Goal: Information Seeking & Learning: Understand process/instructions

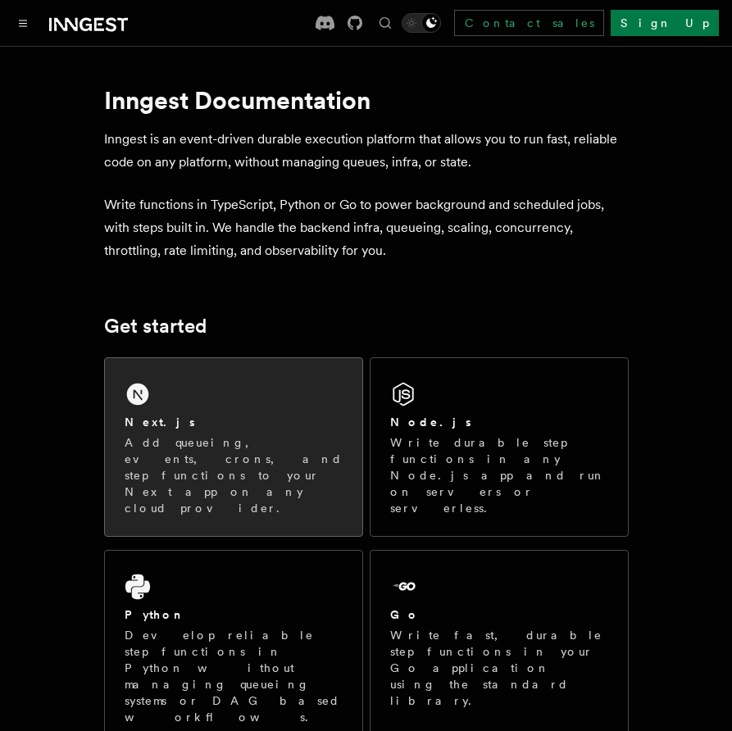
click at [206, 416] on div "Next.js" at bounding box center [234, 422] width 218 height 17
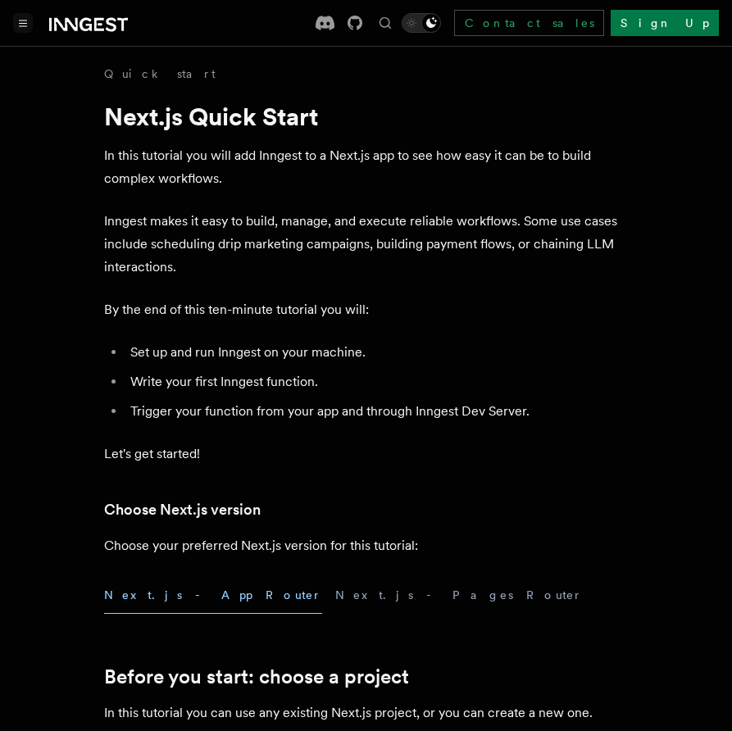
click at [30, 25] on button "Toggle navigation" at bounding box center [23, 23] width 20 height 20
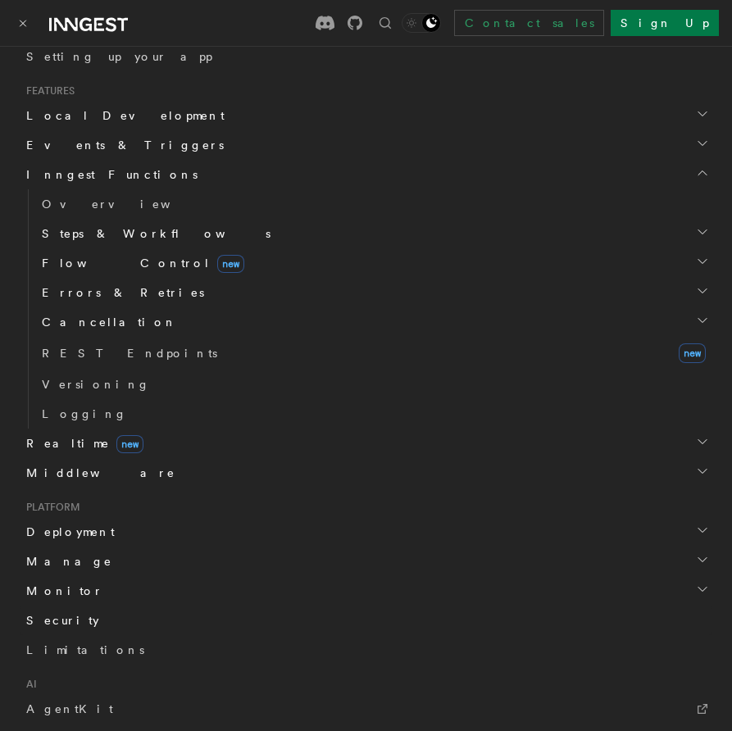
scroll to position [467, 0]
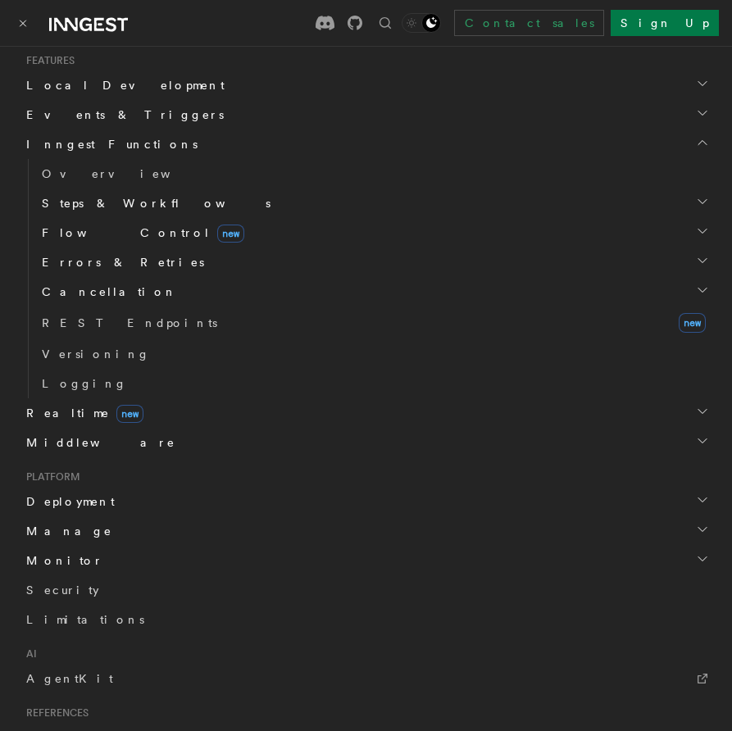
click at [65, 423] on h2 "Realtime new" at bounding box center [366, 413] width 693 height 30
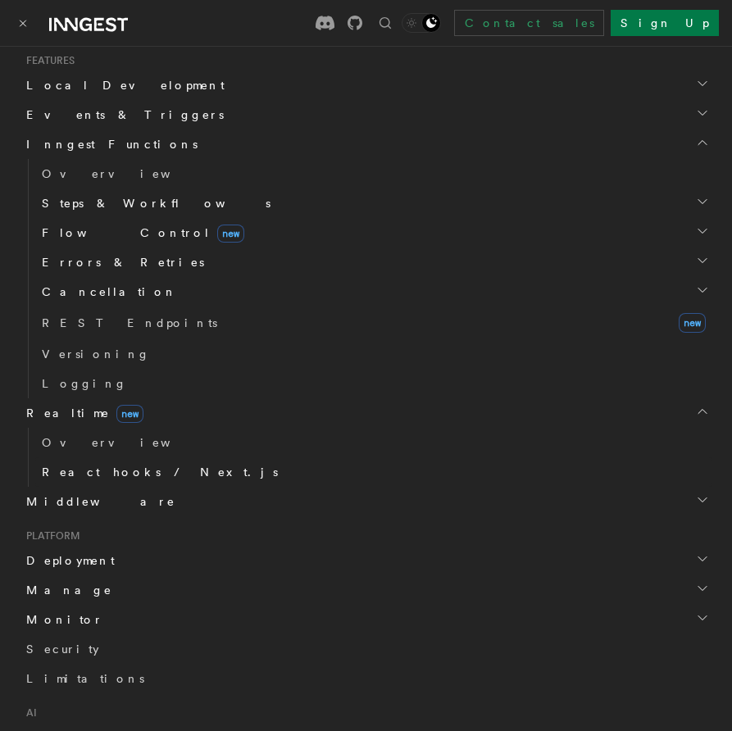
click at [88, 472] on span "React hooks / Next.js" at bounding box center [160, 472] width 236 height 13
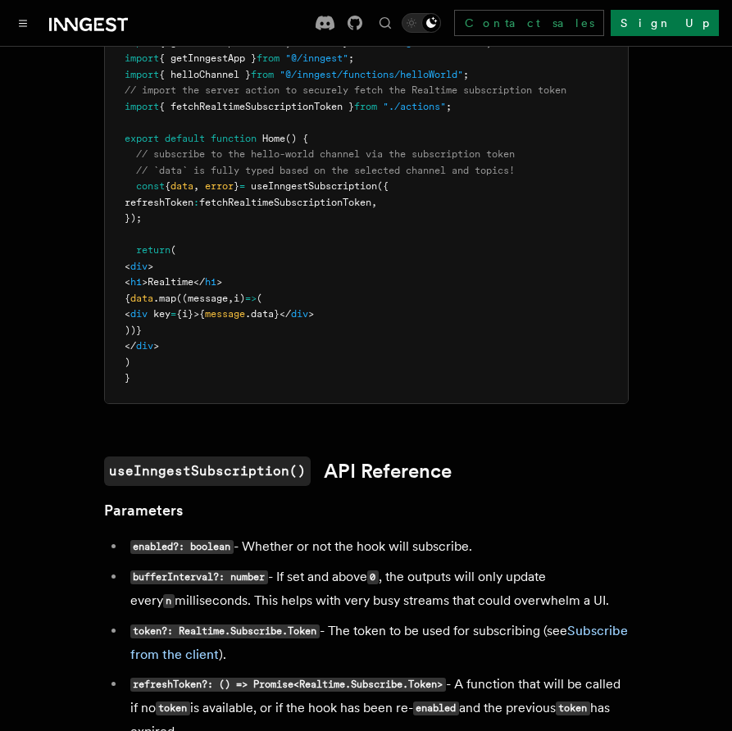
scroll to position [1215, 0]
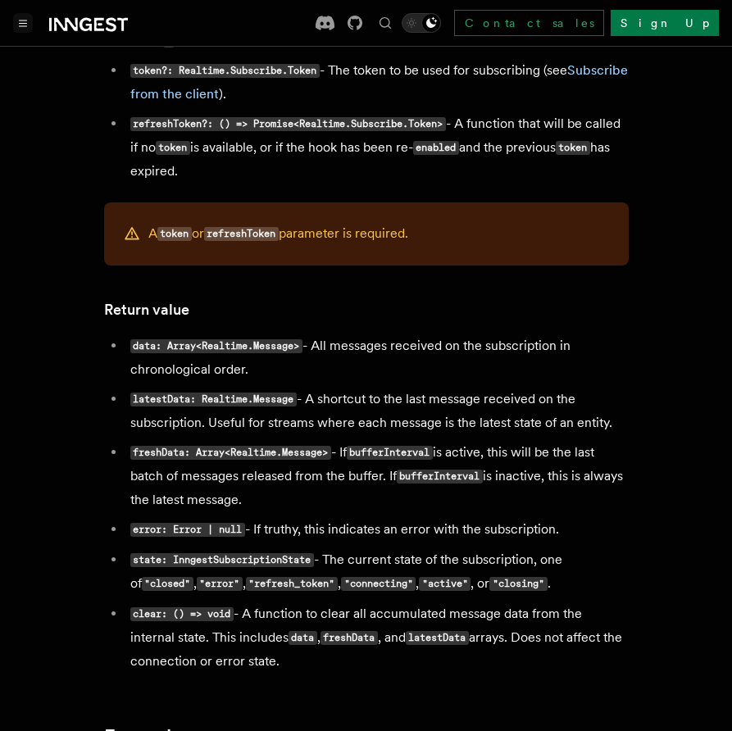
click at [23, 21] on icon "Toggle navigation" at bounding box center [23, 23] width 8 height 7
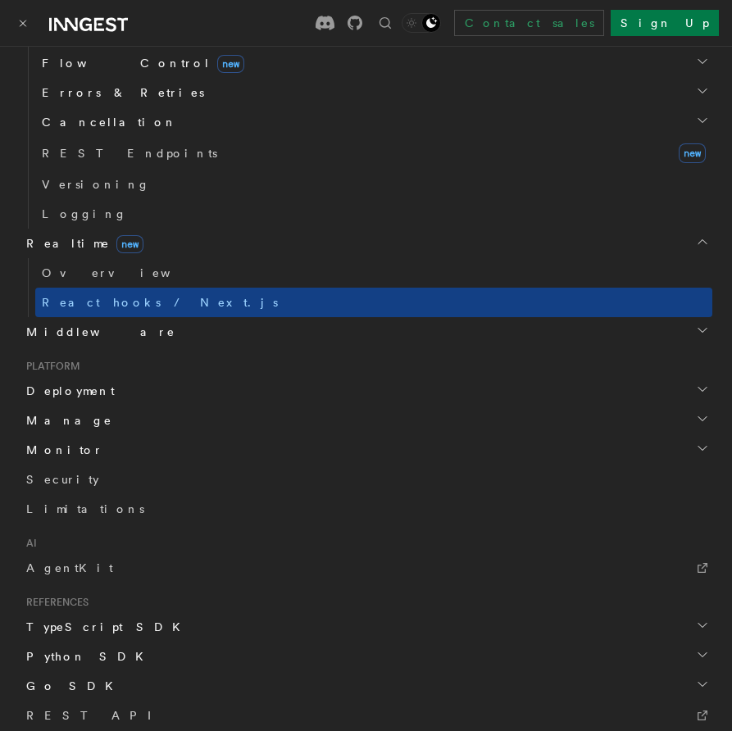
scroll to position [654, 0]
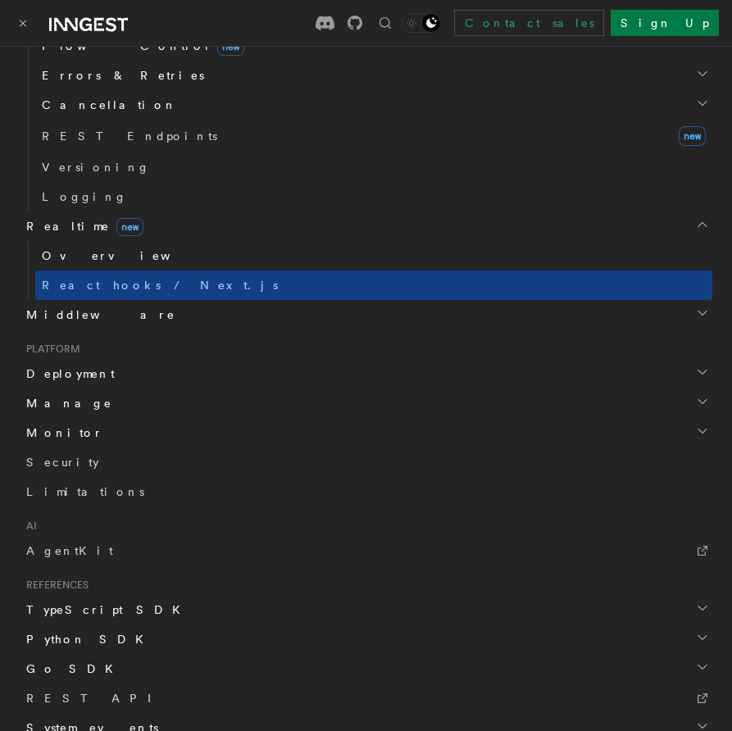
click at [80, 258] on span "Overview" at bounding box center [126, 255] width 169 height 13
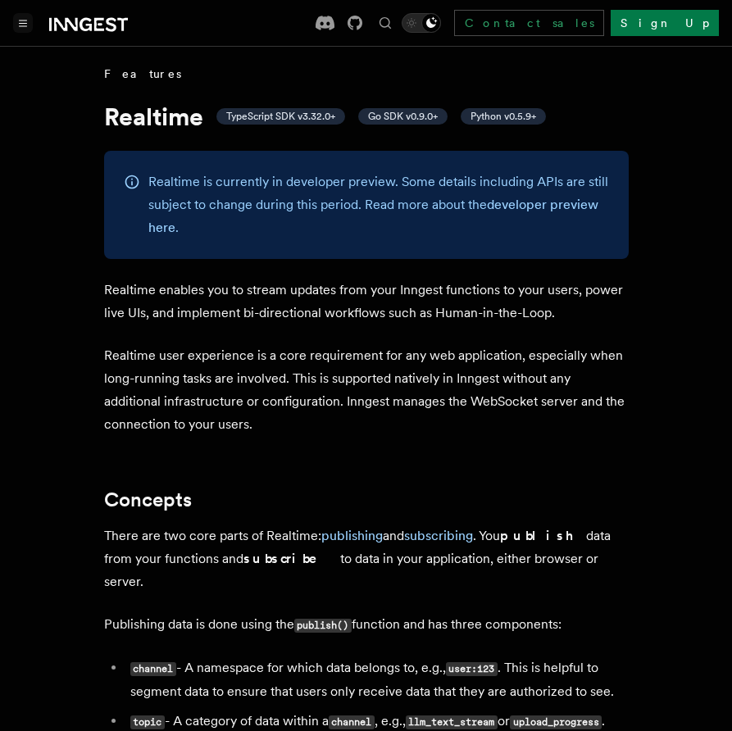
click at [288, 316] on p "Realtime enables you to stream updates from your Inngest functions to your user…" at bounding box center [366, 302] width 525 height 46
drag, startPoint x: 195, startPoint y: 316, endPoint x: 148, endPoint y: 321, distance: 47.8
click at [148, 321] on p "Realtime enables you to stream updates from your Inngest functions to your user…" at bounding box center [366, 302] width 525 height 46
click at [167, 347] on p "Realtime user experience is a core requirement for any web application, especia…" at bounding box center [366, 390] width 525 height 92
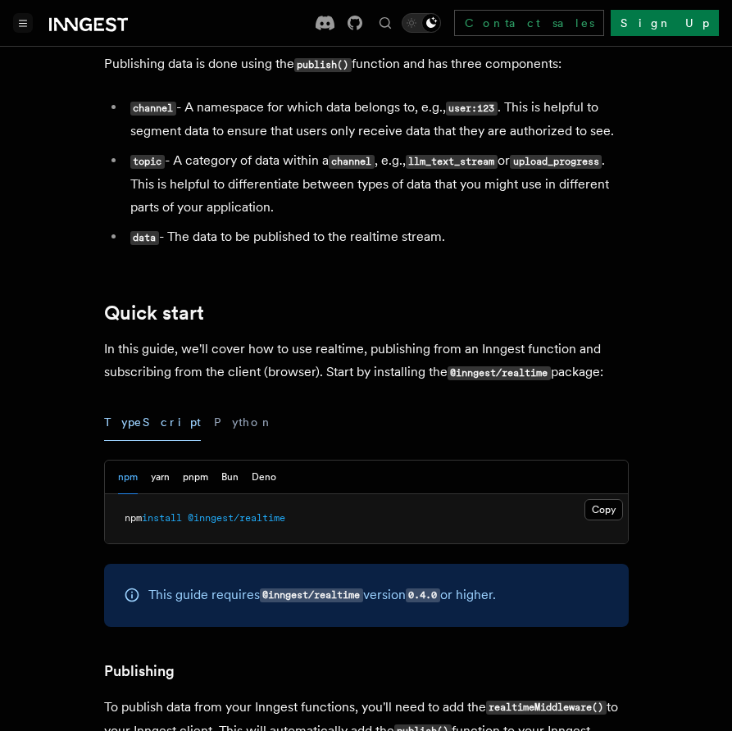
scroll to position [748, 0]
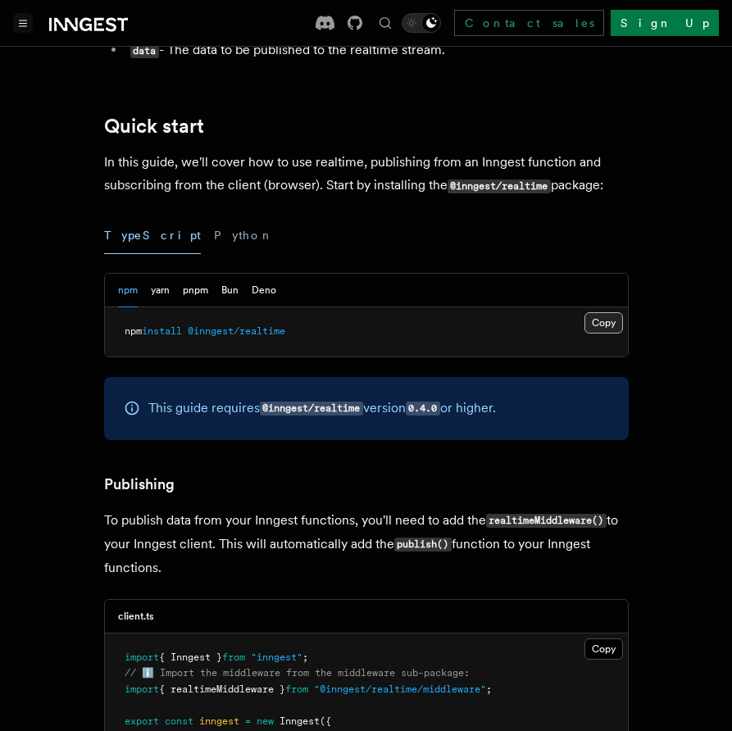
click at [604, 312] on button "Copy Copied" at bounding box center [603, 322] width 39 height 21
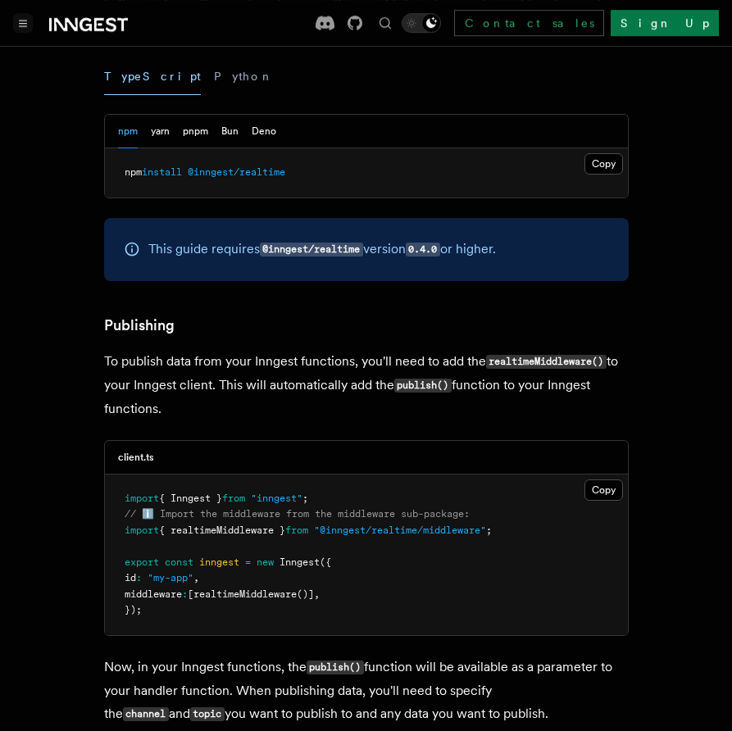
scroll to position [935, 0]
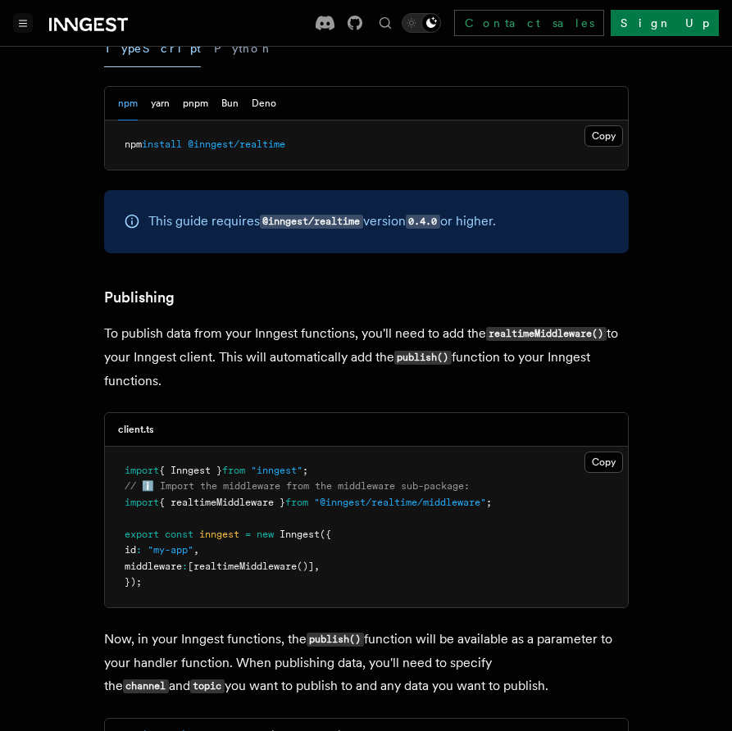
click at [232, 497] on span "{ realtimeMiddleware }" at bounding box center [222, 502] width 126 height 11
copy span "realtimeMiddleware"
click at [320, 529] on span "Inngest" at bounding box center [300, 534] width 40 height 11
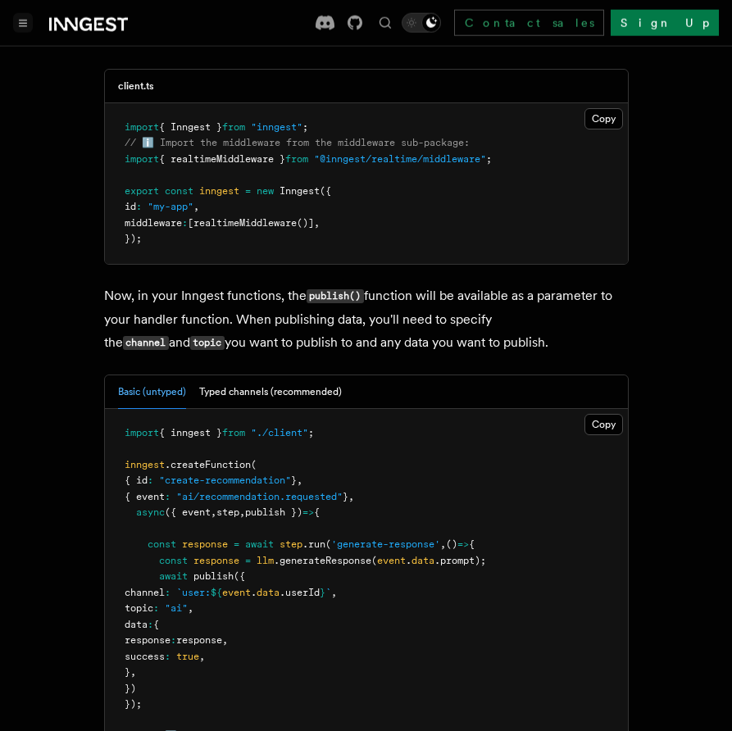
scroll to position [1308, 0]
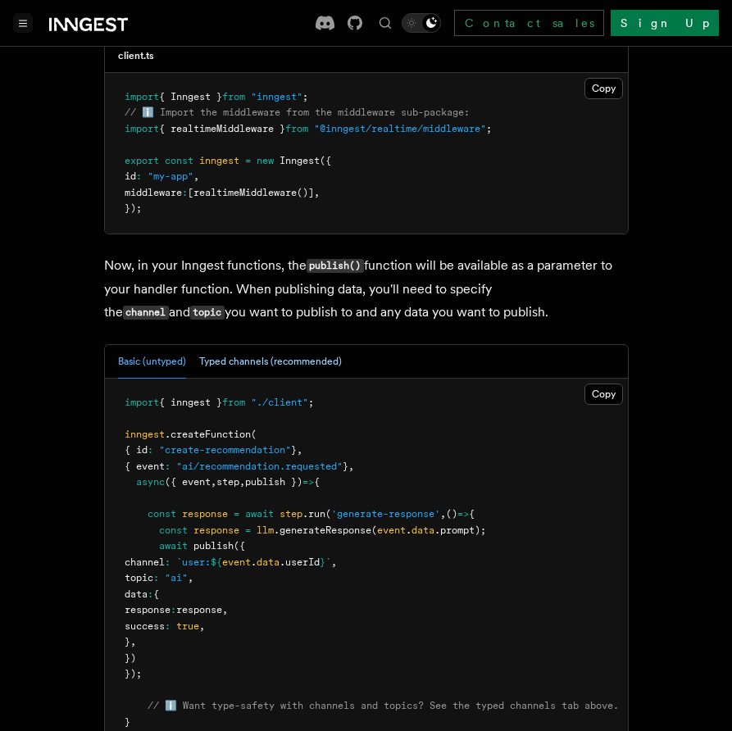
click at [280, 350] on button "Typed channels (recommended)" at bounding box center [270, 362] width 143 height 34
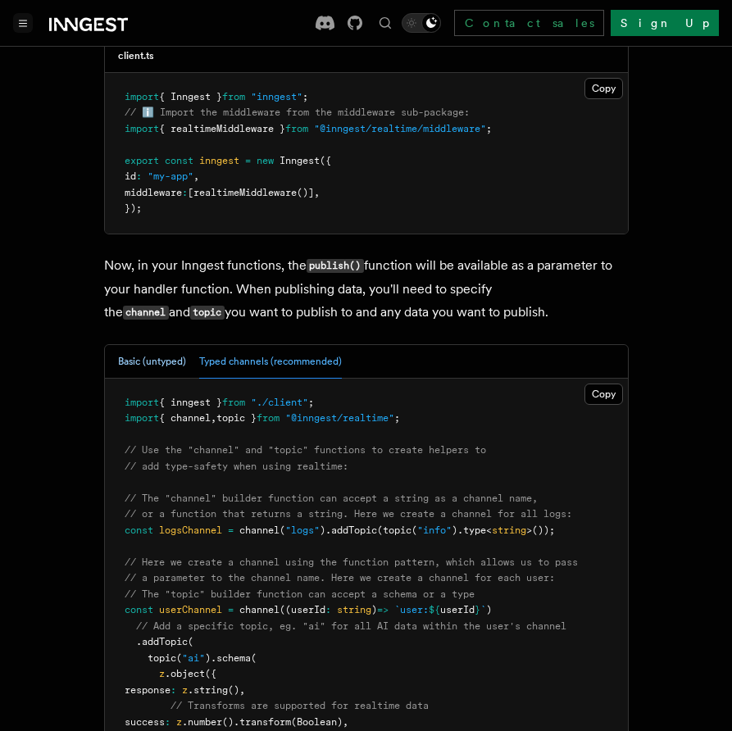
click at [167, 351] on button "Basic (untyped)" at bounding box center [152, 362] width 68 height 34
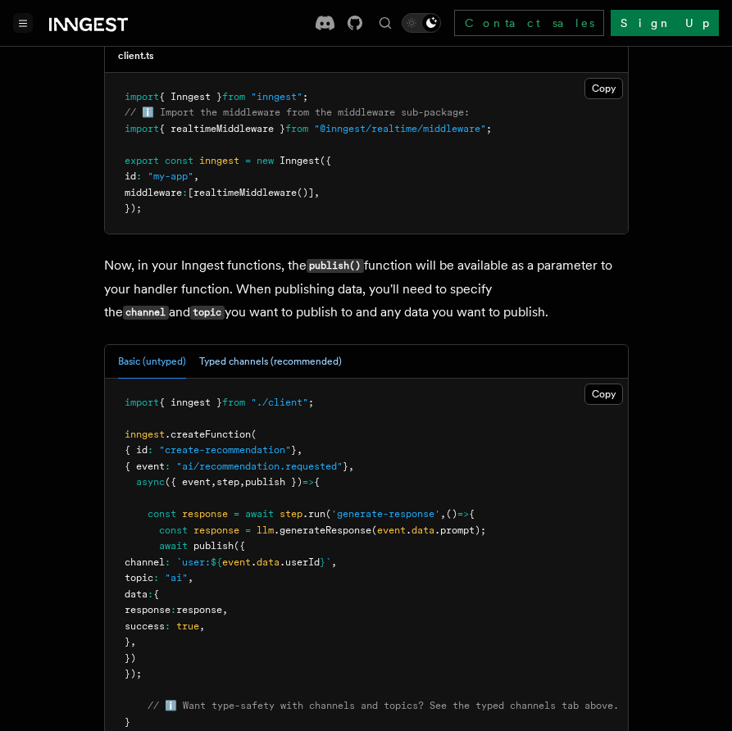
click at [230, 351] on button "Typed channels (recommended)" at bounding box center [270, 362] width 143 height 34
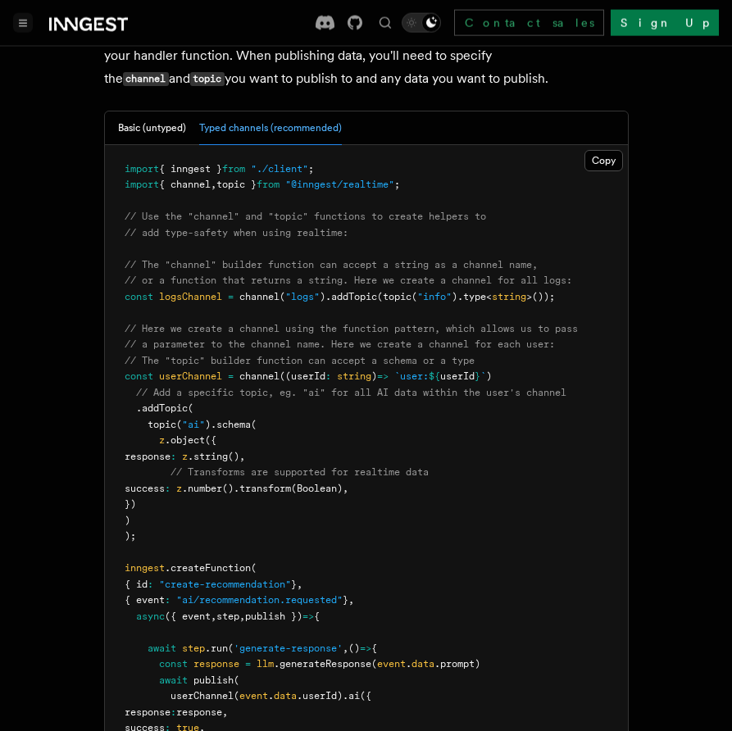
scroll to position [1589, 0]
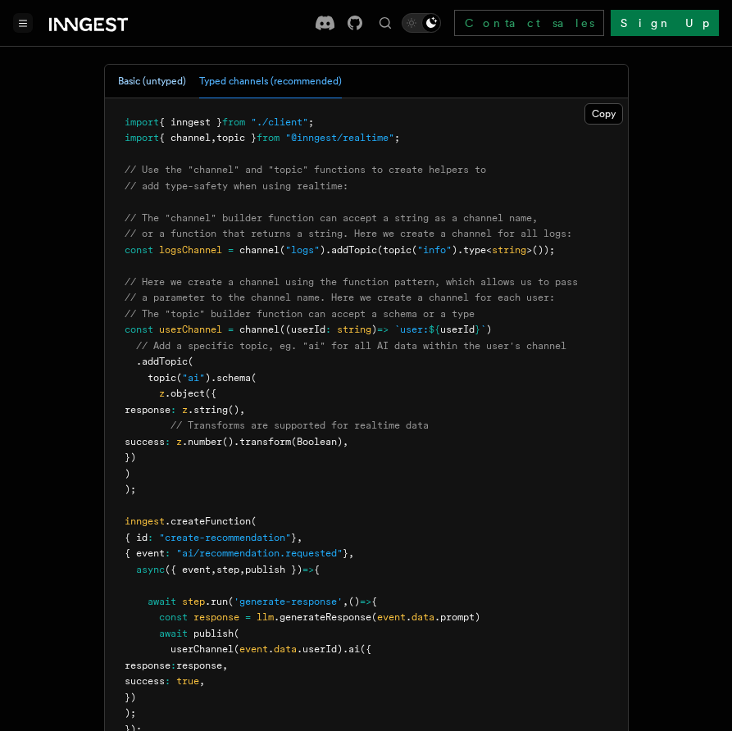
click at [161, 65] on button "Basic (untyped)" at bounding box center [152, 82] width 68 height 34
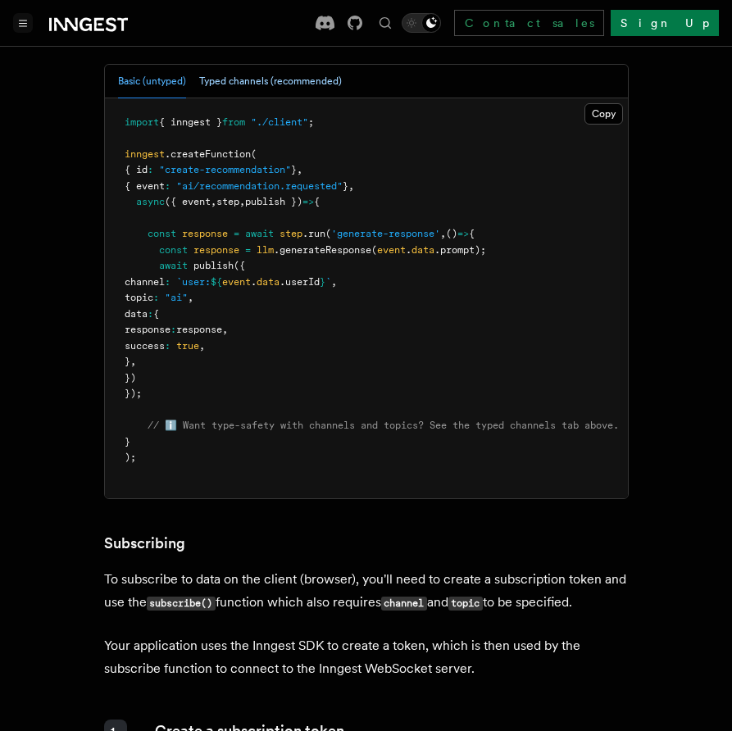
click at [263, 67] on button "Typed channels (recommended)" at bounding box center [270, 82] width 143 height 34
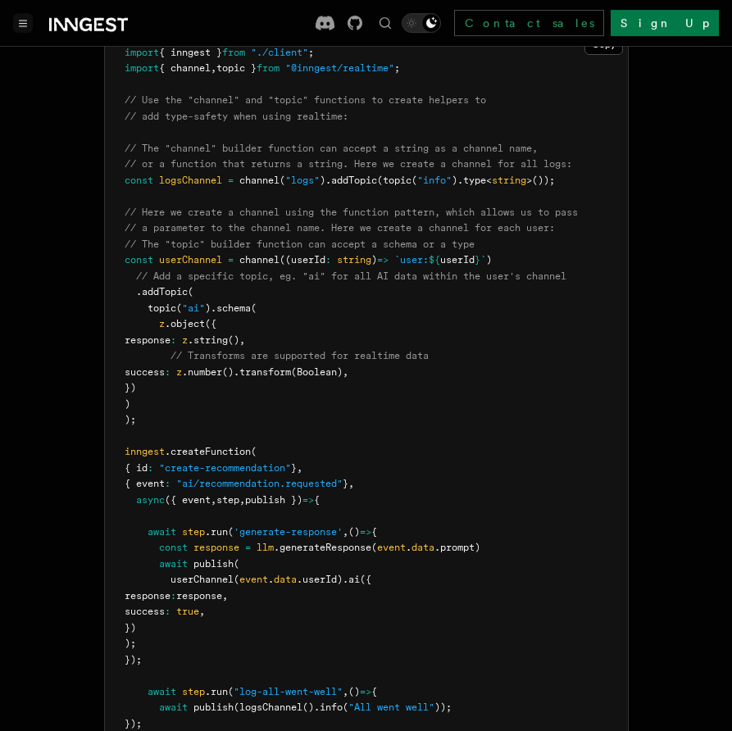
scroll to position [1682, 0]
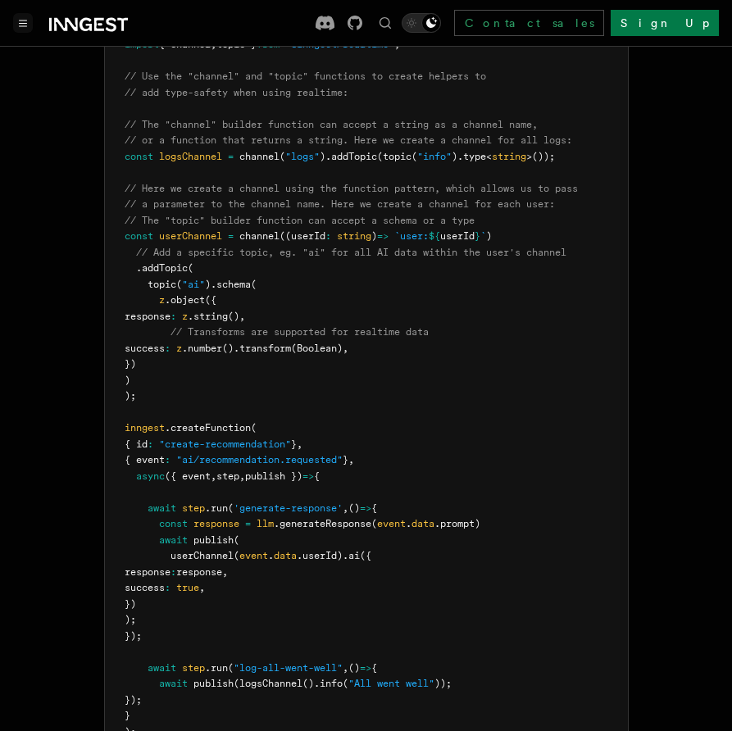
click at [391, 384] on pre "import { inngest } from "./client" ; import { channel , topic } from "@inngest/…" at bounding box center [366, 381] width 523 height 753
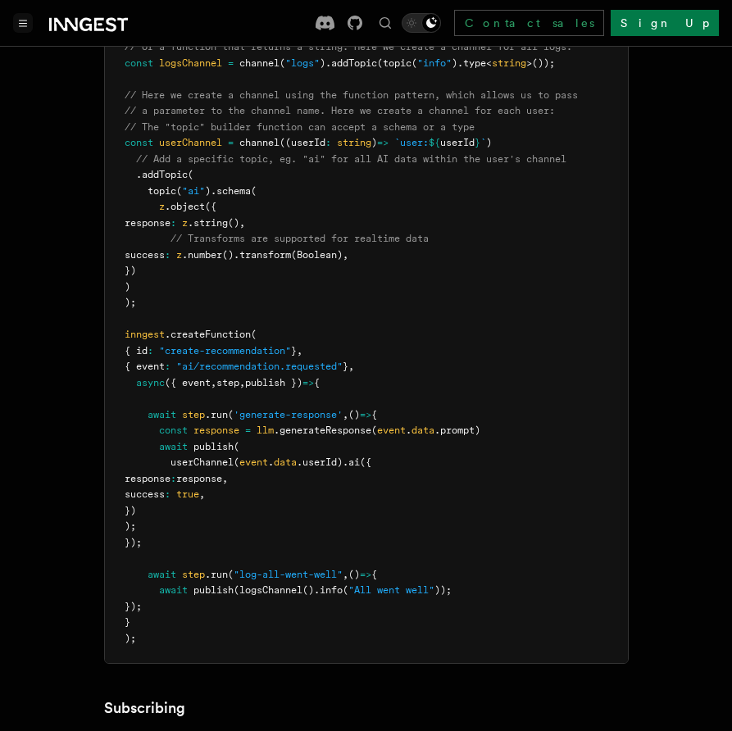
scroll to position [1869, 0]
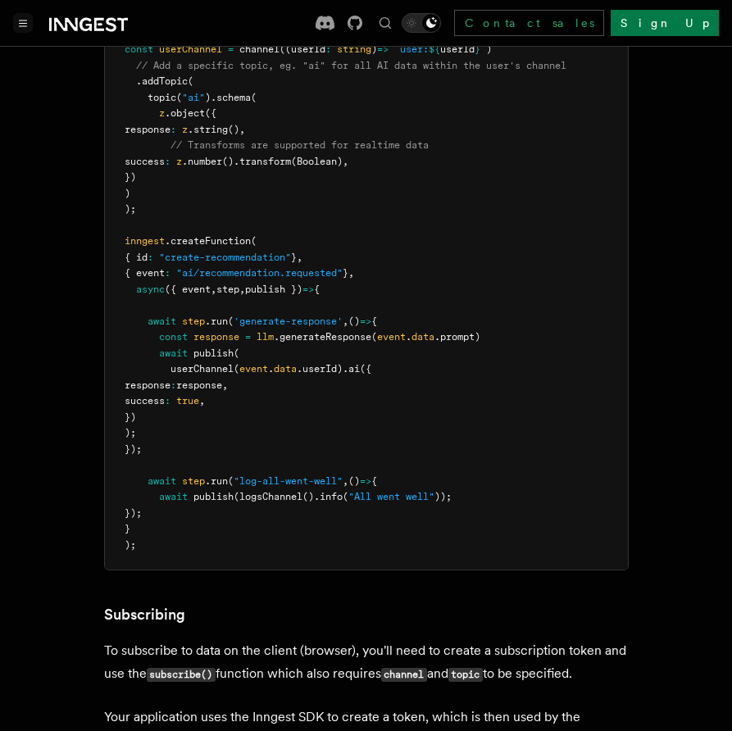
drag, startPoint x: 125, startPoint y: 226, endPoint x: 173, endPoint y: 511, distance: 288.4
click at [173, 511] on pre "import { inngest } from "./client" ; import { channel , topic } from "@inngest/…" at bounding box center [366, 194] width 523 height 753
copy code "inngest .createFunction ( { id : "create-recommendation" } , { event : "ai/reco…"
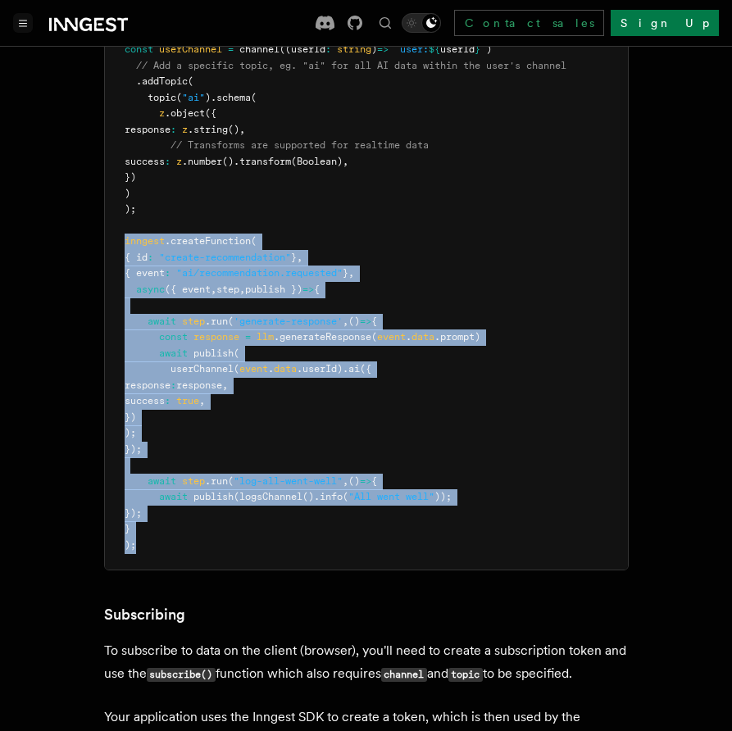
drag, startPoint x: 152, startPoint y: 534, endPoint x: 109, endPoint y: 225, distance: 312.8
click at [109, 225] on pre "import { inngest } from "./client" ; import { channel , topic } from "@inngest/…" at bounding box center [366, 194] width 523 height 753
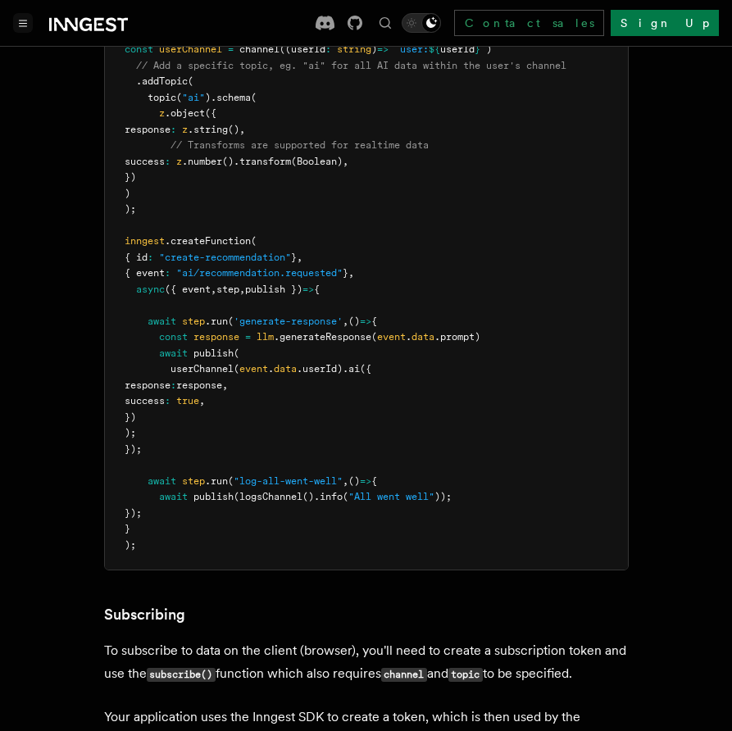
click at [109, 225] on pre "import { inngest } from "./client" ; import { channel , topic } from "@inngest/…" at bounding box center [366, 194] width 523 height 753
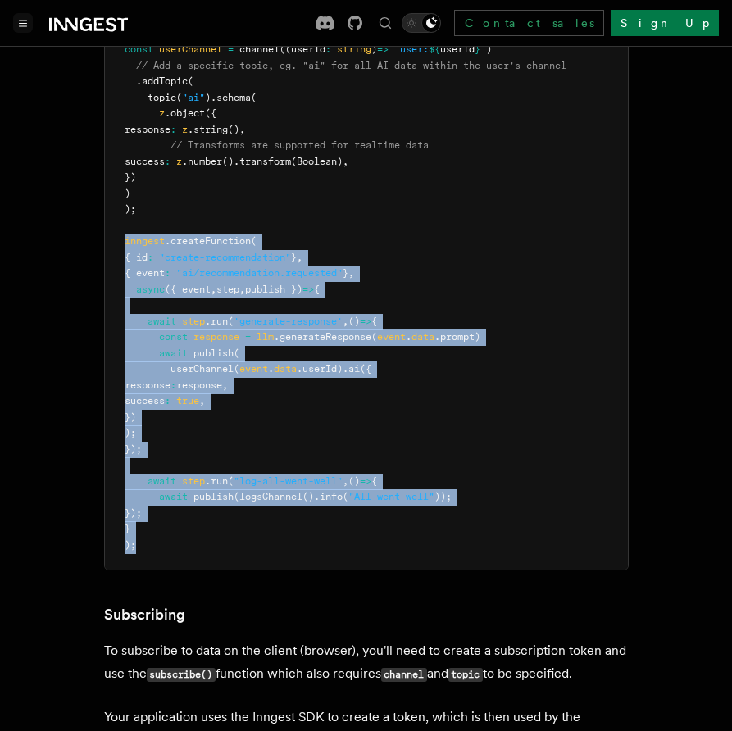
drag, startPoint x: 121, startPoint y: 227, endPoint x: 168, endPoint y: 537, distance: 313.4
click at [168, 537] on pre "import { inngest } from "./client" ; import { channel , topic } from "@inngest/…" at bounding box center [366, 194] width 523 height 753
copy code "inngest .createFunction ( { id : "create-recommendation" } , { event : "ai/reco…"
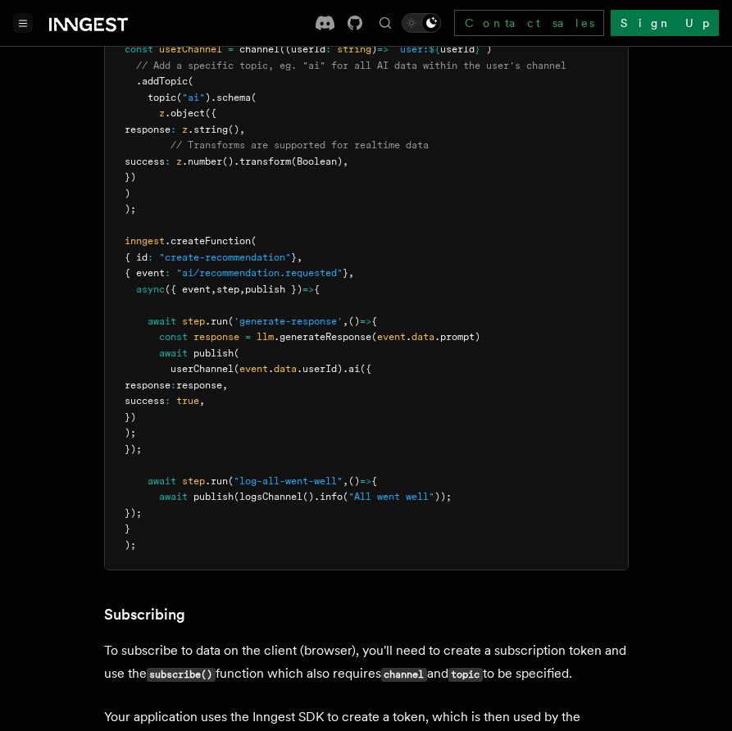
click at [338, 376] on pre "import { inngest } from "./client" ; import { channel , topic } from "@inngest/…" at bounding box center [366, 194] width 523 height 753
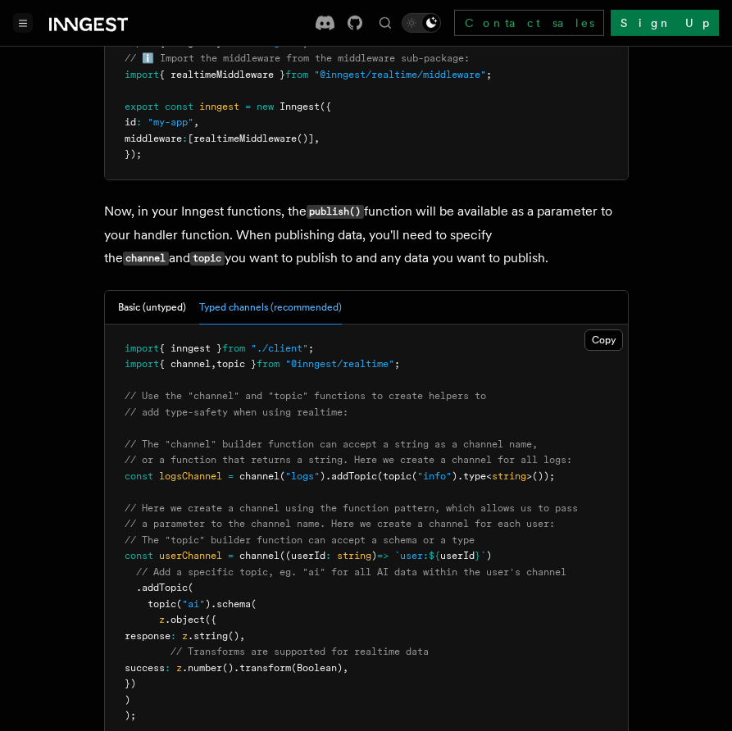
scroll to position [1495, 0]
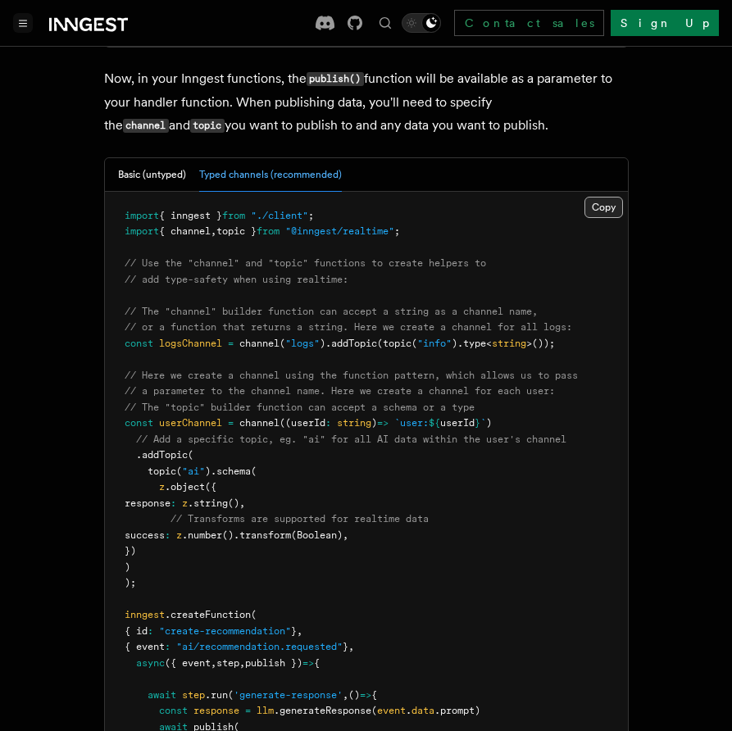
click at [610, 197] on button "Copy Copied" at bounding box center [603, 207] width 39 height 21
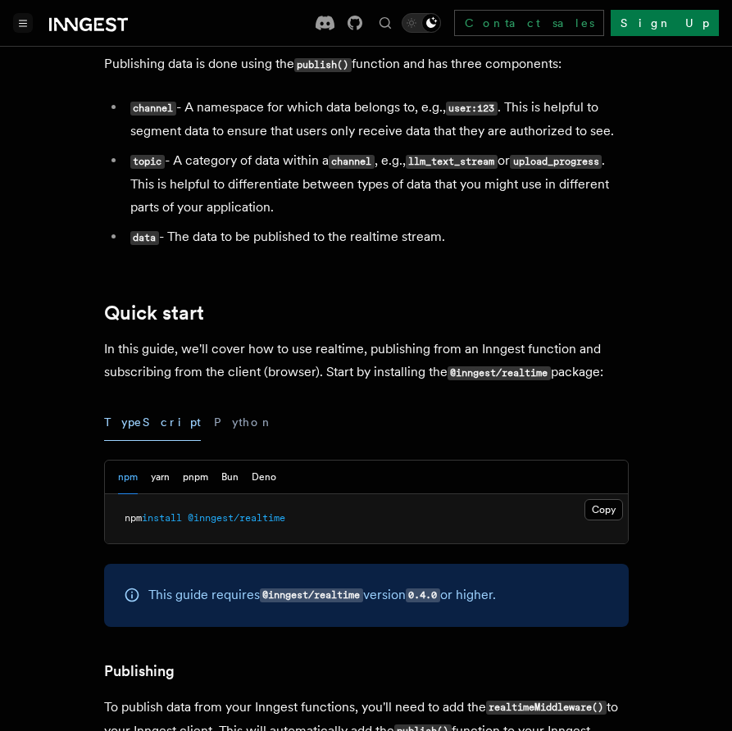
scroll to position [1028, 0]
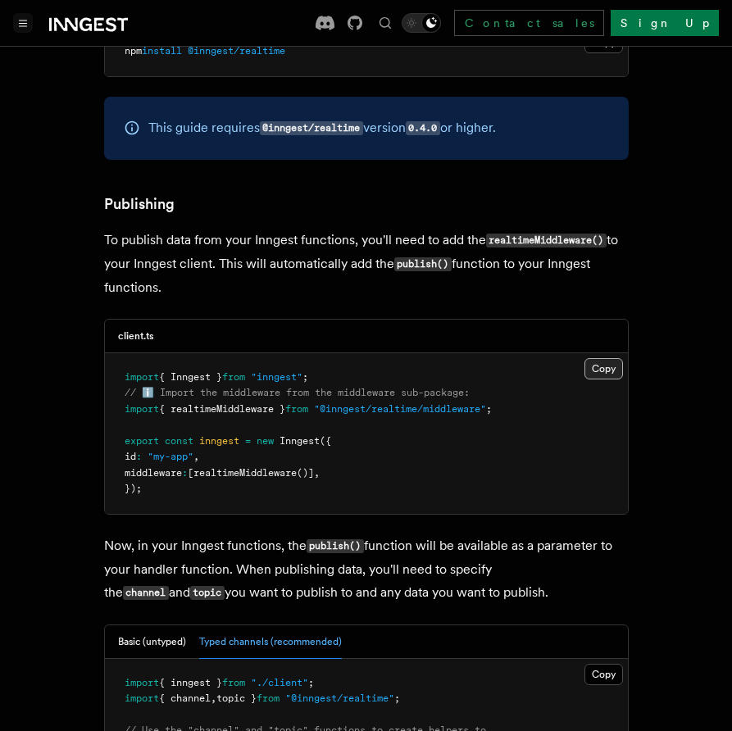
click at [604, 358] on button "Copy Copied" at bounding box center [603, 368] width 39 height 21
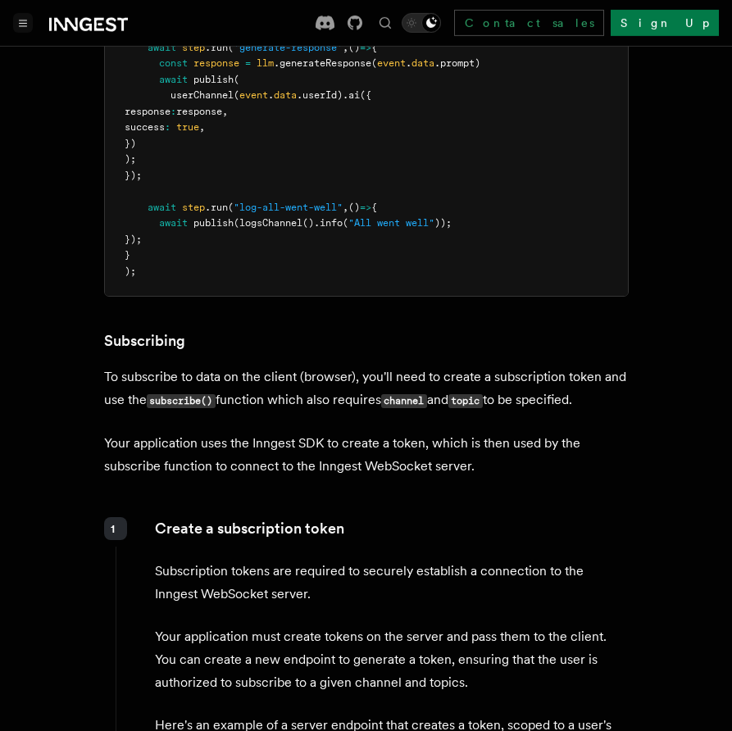
scroll to position [2149, 0]
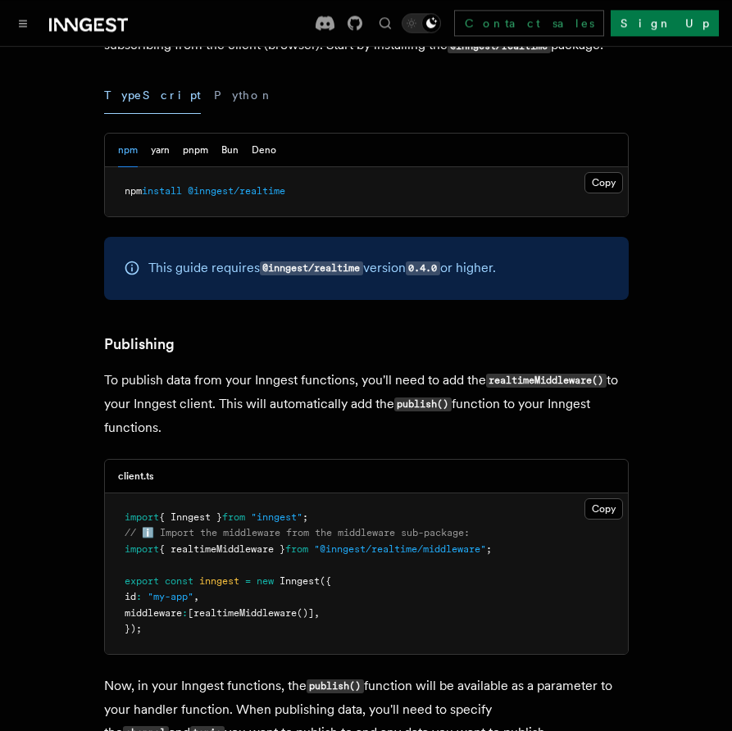
scroll to position [748, 0]
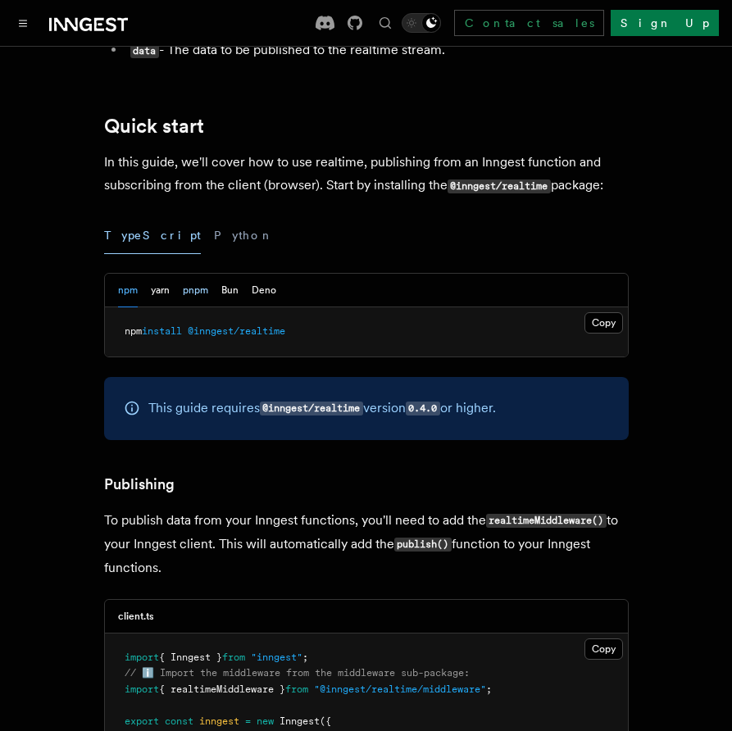
click at [197, 280] on button "pnpm" at bounding box center [195, 291] width 25 height 34
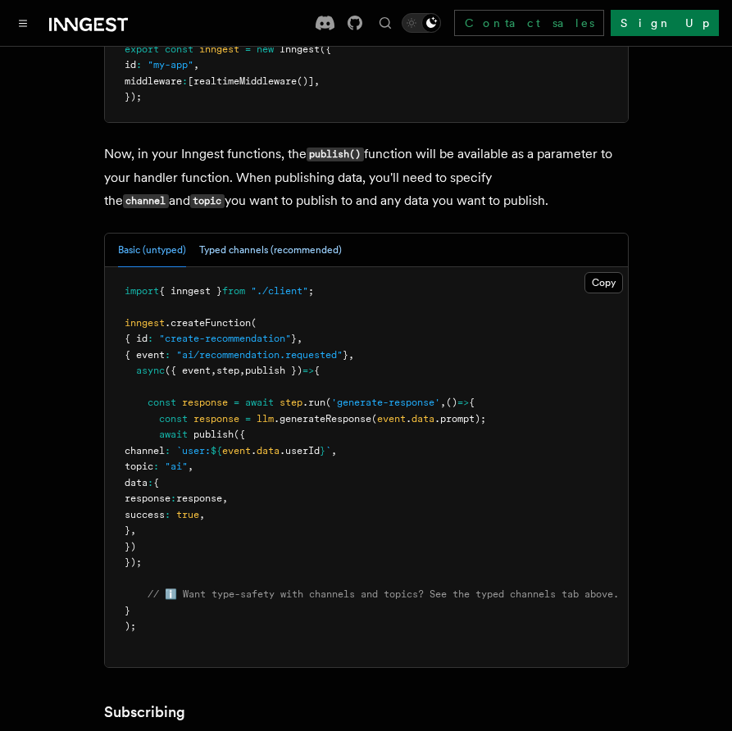
scroll to position [1495, 0]
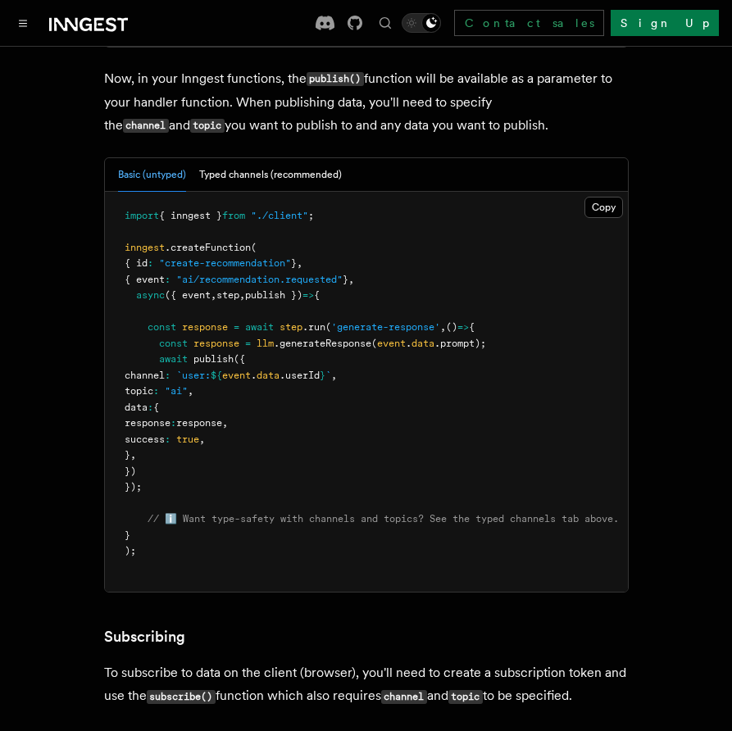
click at [309, 408] on pre "import { inngest } from "./client" ; inngest .createFunction ( { id : "create-r…" at bounding box center [366, 392] width 523 height 401
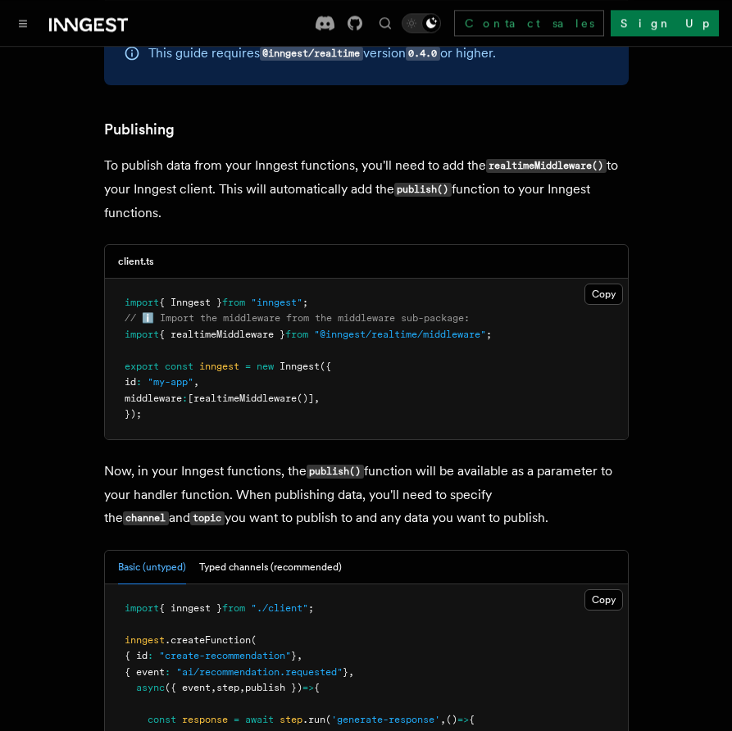
scroll to position [1028, 0]
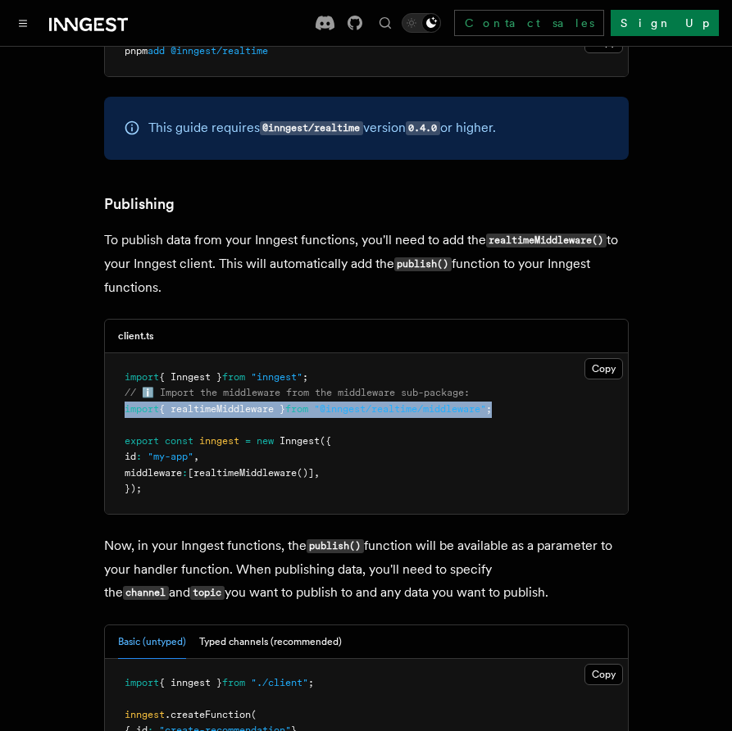
drag, startPoint x: 521, startPoint y: 390, endPoint x: 116, endPoint y: 394, distance: 404.2
click at [116, 394] on pre "import { Inngest } from "inngest" ; // ℹ️ Import the middleware from the middle…" at bounding box center [366, 433] width 523 height 161
copy span "import { realtimeMiddleware } from "@inngest/realtime/middleware" ;"
click at [410, 471] on pre "import { Inngest } from "inngest" ; // ℹ️ Import the middleware from the middle…" at bounding box center [366, 433] width 523 height 161
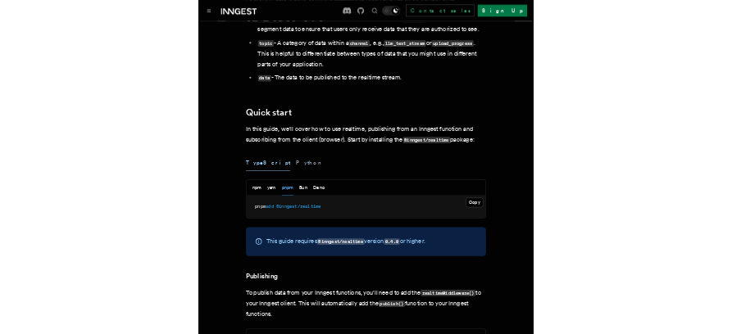
scroll to position [644, 0]
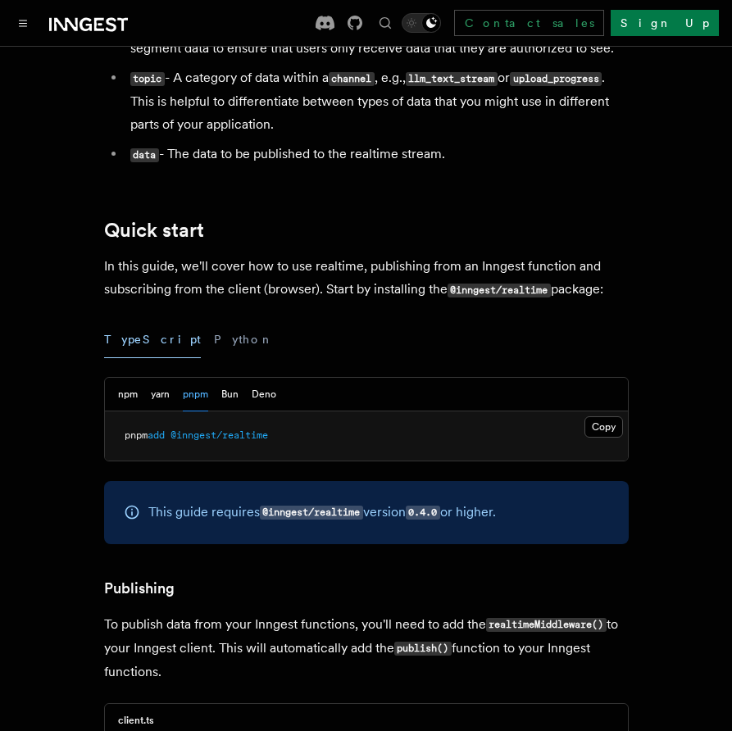
click at [405, 271] on p "In this guide, we'll cover how to use realtime, publishing from an Inngest func…" at bounding box center [366, 278] width 525 height 47
